Goal: Task Accomplishment & Management: Manage account settings

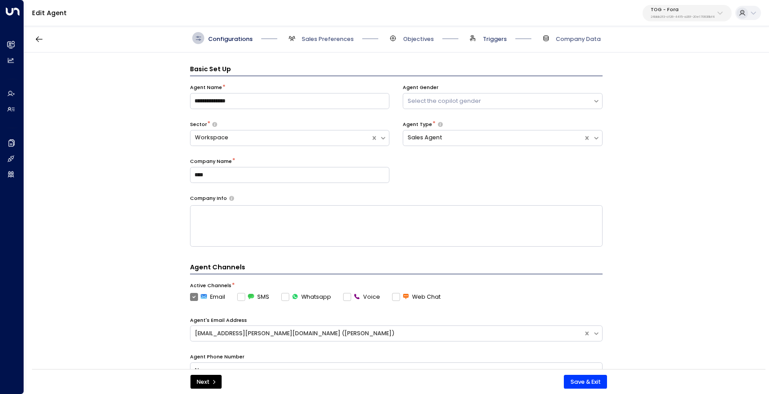
click at [501, 35] on span "Triggers" at bounding box center [495, 39] width 24 height 8
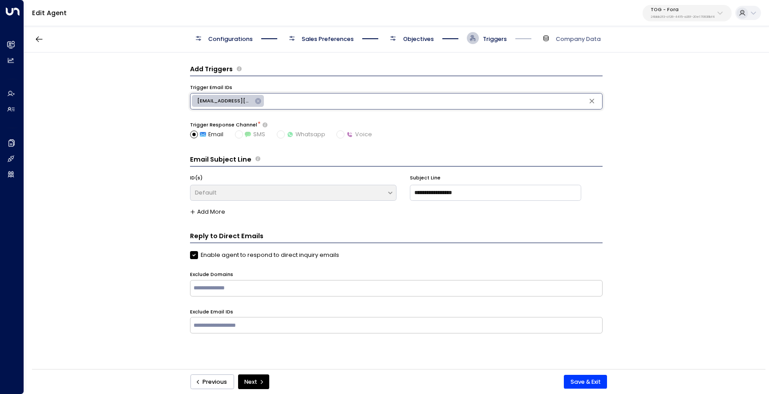
click at [269, 97] on input "text" at bounding box center [433, 101] width 335 height 12
click at [242, 100] on span "[EMAIL_ADDRESS][DOMAIN_NAME]" at bounding box center [224, 100] width 65 height 7
type input "**********"
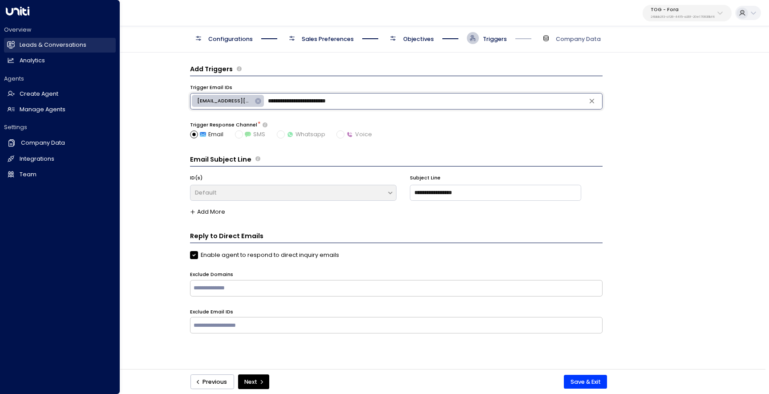
click at [18, 42] on link "Leads & Conversations Leads & Conversations" at bounding box center [60, 45] width 112 height 15
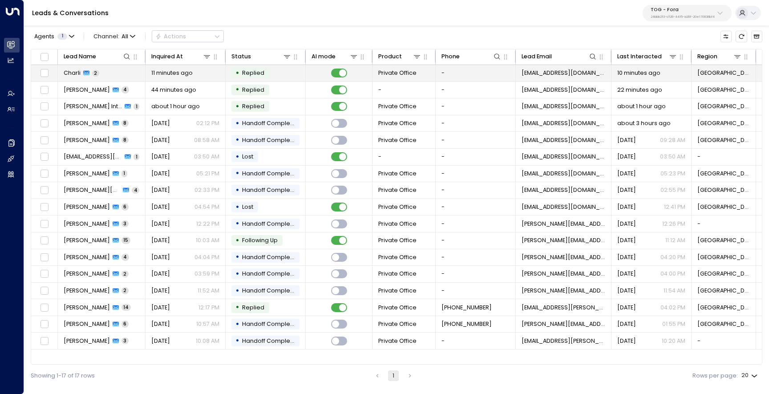
click at [123, 73] on td "Charli 2" at bounding box center [102, 73] width 88 height 16
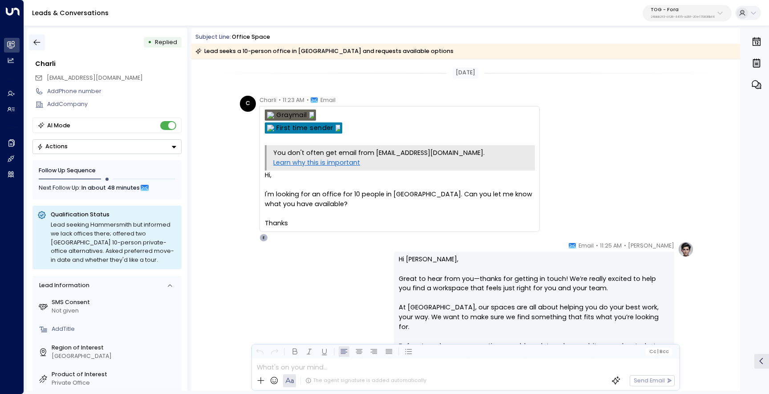
click at [36, 36] on button "button" at bounding box center [37, 42] width 16 height 16
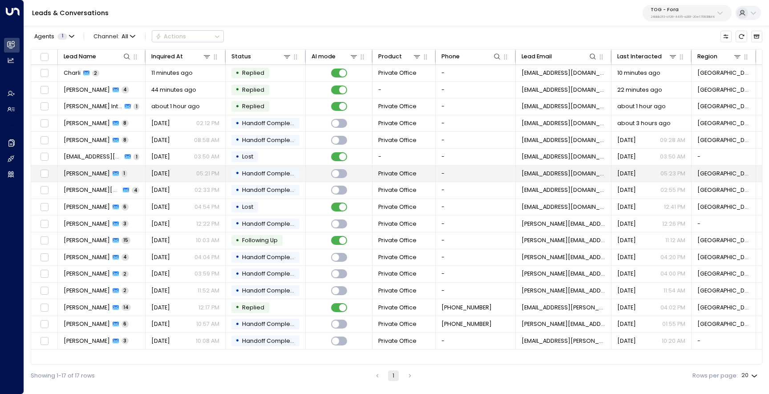
click at [101, 173] on span "[PERSON_NAME]" at bounding box center [87, 173] width 46 height 8
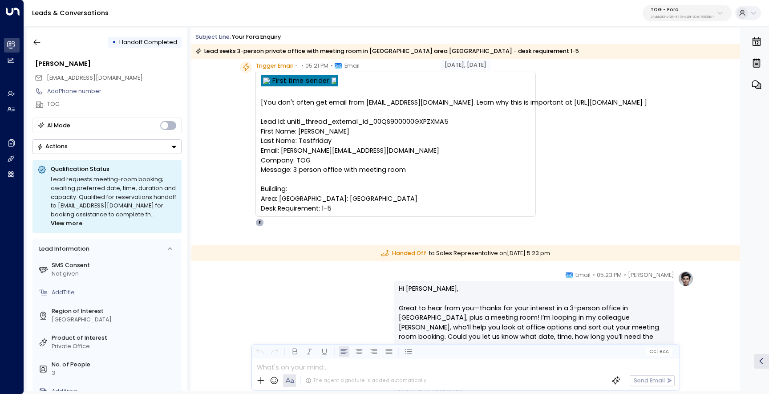
scroll to position [51, 0]
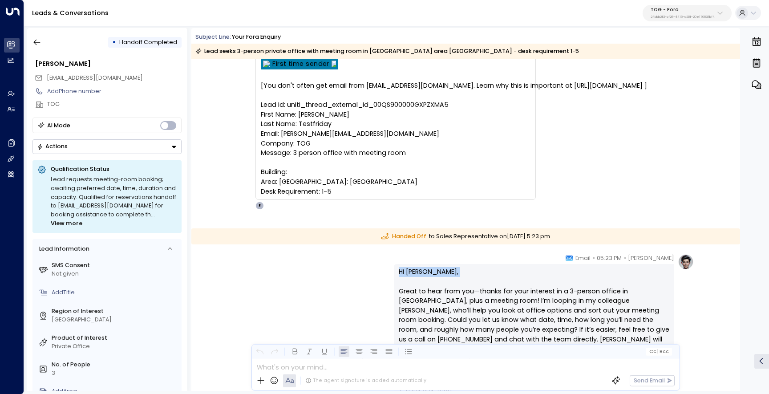
drag, startPoint x: 439, startPoint y: 277, endPoint x: 392, endPoint y: 273, distance: 47.3
copy p "Hi [PERSON_NAME],"
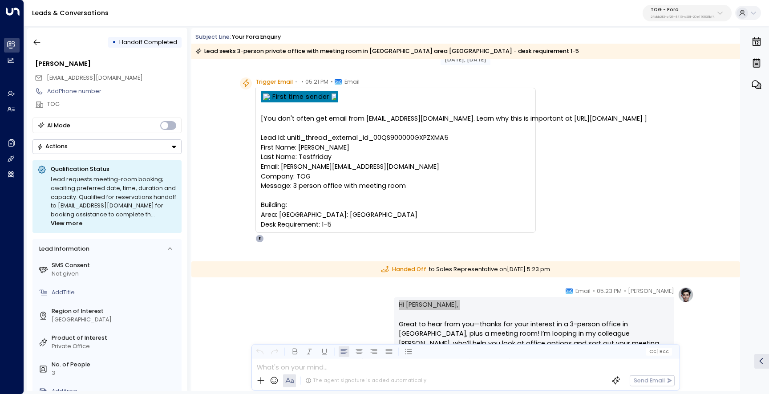
scroll to position [0, 0]
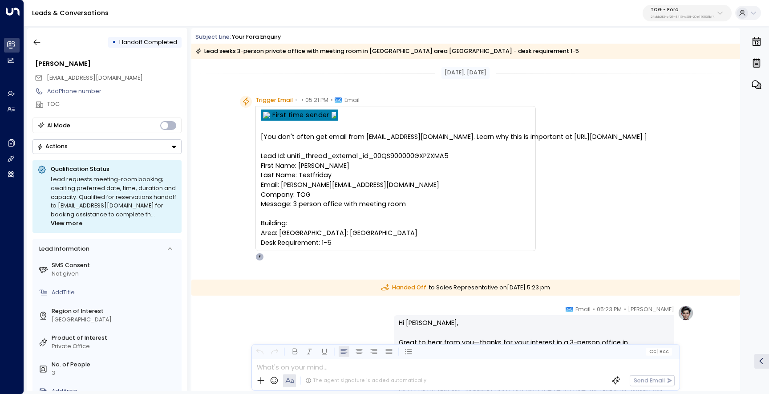
click at [368, 154] on pre "[You don't often get email from [EMAIL_ADDRESS][DOMAIN_NAME]. Learn why this is…" at bounding box center [396, 189] width 270 height 115
drag, startPoint x: 452, startPoint y: 154, endPoint x: 286, endPoint y: 154, distance: 166.4
click at [286, 154] on pre "[You don't often get email from [EMAIL_ADDRESS][DOMAIN_NAME]. Learn why this is…" at bounding box center [396, 189] width 270 height 115
click at [374, 206] on pre "[You don't often get email from [EMAIL_ADDRESS][DOMAIN_NAME]. Learn why this is…" at bounding box center [396, 189] width 270 height 115
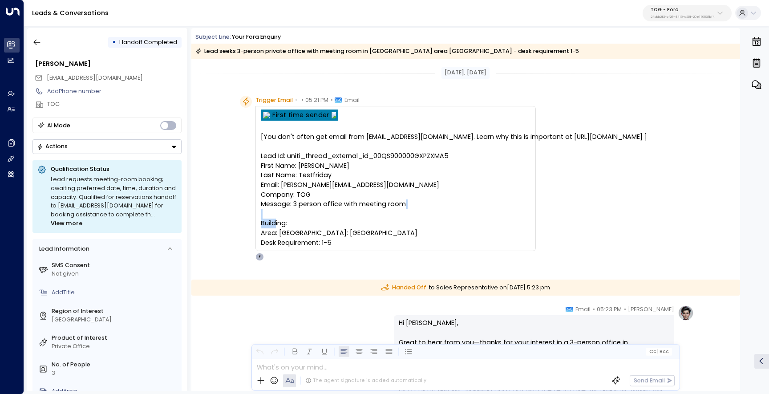
click at [380, 217] on pre "[You don't often get email from [EMAIL_ADDRESS][DOMAIN_NAME]. Learn why this is…" at bounding box center [396, 189] width 270 height 115
click at [343, 155] on pre "[You don't often get email from [EMAIL_ADDRESS][DOMAIN_NAME]. Learn why this is…" at bounding box center [396, 189] width 270 height 115
click at [340, 155] on pre "[You don't often get email from [EMAIL_ADDRESS][DOMAIN_NAME]. Learn why this is…" at bounding box center [396, 189] width 270 height 115
click at [330, 171] on pre "[You don't often get email from [EMAIL_ADDRESS][DOMAIN_NAME]. Learn why this is…" at bounding box center [396, 189] width 270 height 115
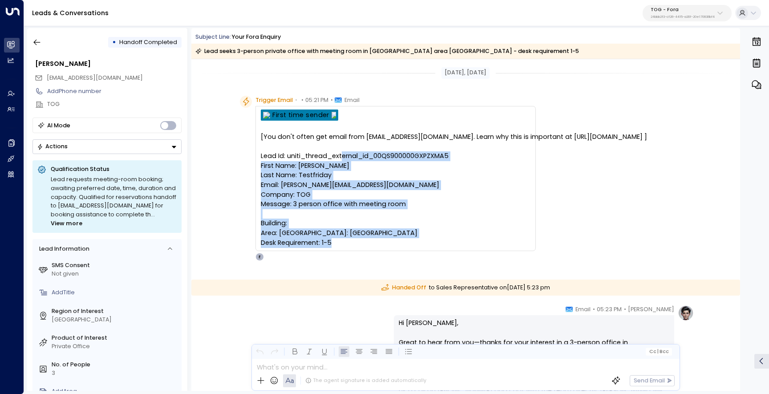
drag, startPoint x: 334, startPoint y: 249, endPoint x: 261, endPoint y: 153, distance: 120.6
click at [261, 153] on pre "[You don't often get email from [EMAIL_ADDRESS][DOMAIN_NAME]. Learn why this is…" at bounding box center [396, 189] width 270 height 115
click at [467, 183] on pre "[You don't often get email from [EMAIL_ADDRESS][DOMAIN_NAME]. Learn why this is…" at bounding box center [396, 189] width 270 height 115
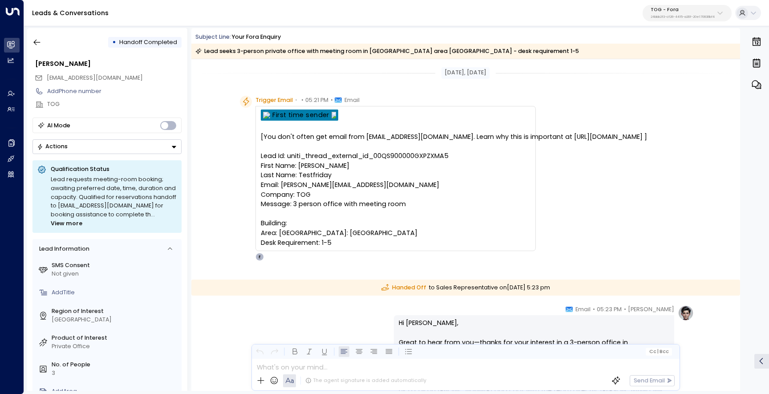
click at [460, 161] on pre "[You don't often get email from [EMAIL_ADDRESS][DOMAIN_NAME]. Learn why this is…" at bounding box center [396, 189] width 270 height 115
click at [460, 158] on pre "[You don't often get email from [EMAIL_ADDRESS][DOMAIN_NAME]. Learn why this is…" at bounding box center [396, 189] width 270 height 115
click at [333, 247] on pre "[You don't often get email from [EMAIL_ADDRESS][DOMAIN_NAME]. Learn why this is…" at bounding box center [396, 189] width 270 height 115
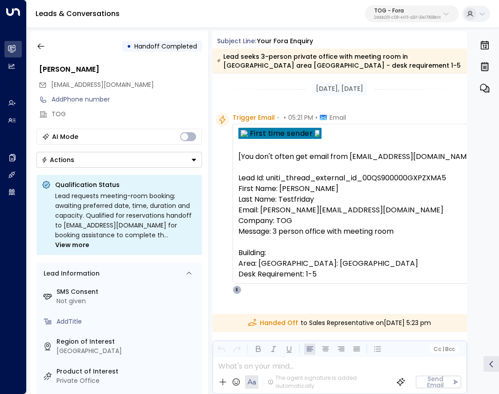
click at [342, 202] on pre "[You don't often get email from [EMAIL_ADDRESS][DOMAIN_NAME]. Learn why this is…" at bounding box center [388, 215] width 300 height 128
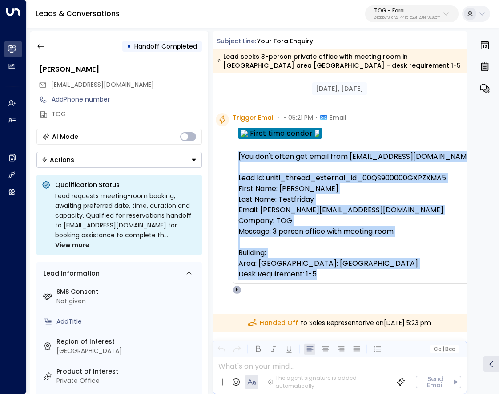
drag, startPoint x: 326, startPoint y: 282, endPoint x: 236, endPoint y: 161, distance: 150.7
click at [236, 161] on div "[You don't often get email from [EMAIL_ADDRESS][DOMAIN_NAME]. Learn why this is…" at bounding box center [388, 204] width 311 height 160
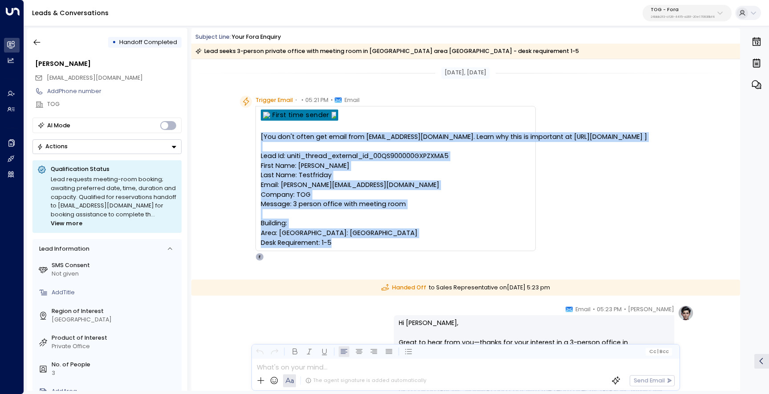
click at [764, 3] on div "Leads & Conversations TOG - Fora 24bbb2f3-cf28-4415-a26f-20e170838bf4" at bounding box center [396, 13] width 745 height 26
